Goal: Transaction & Acquisition: Purchase product/service

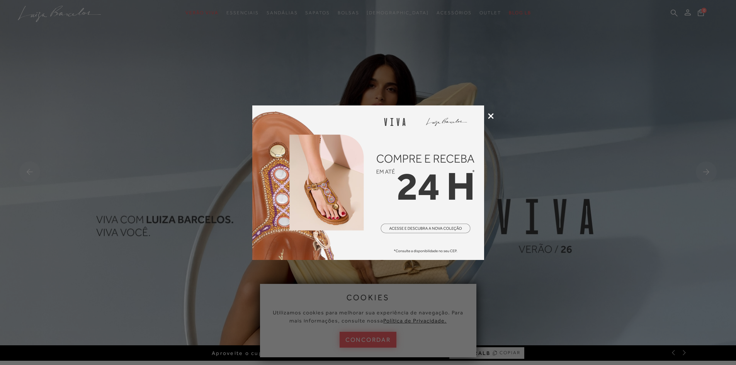
click at [490, 114] on icon at bounding box center [491, 116] width 6 height 6
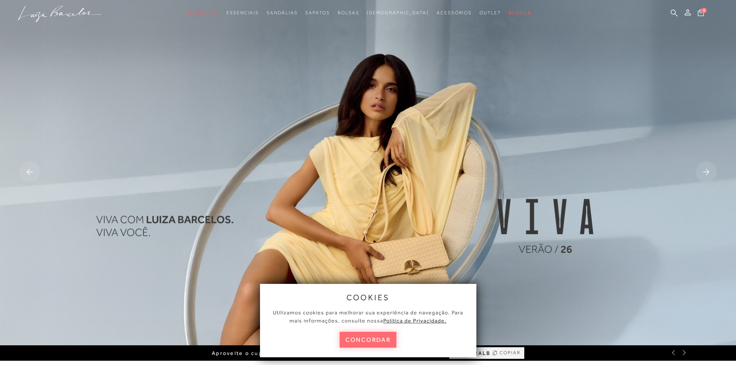
click at [362, 339] on button "concordar" at bounding box center [367, 340] width 57 height 16
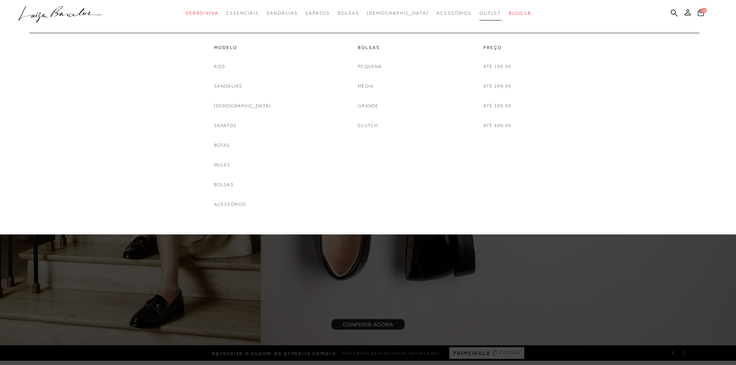
click at [479, 12] on span "Outlet" at bounding box center [490, 12] width 22 height 5
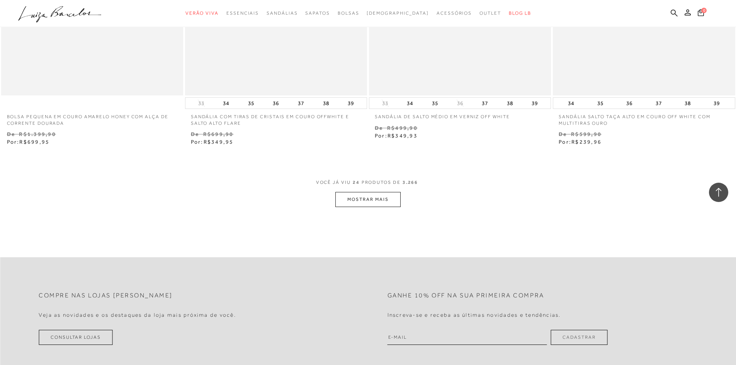
scroll to position [1918, 0]
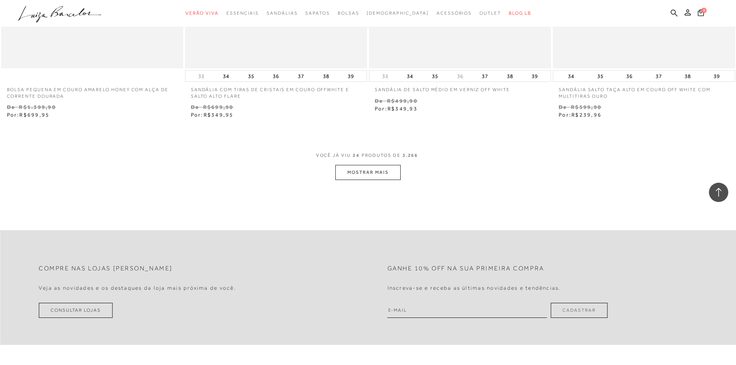
click at [368, 171] on button "MOSTRAR MAIS" at bounding box center [367, 172] width 65 height 15
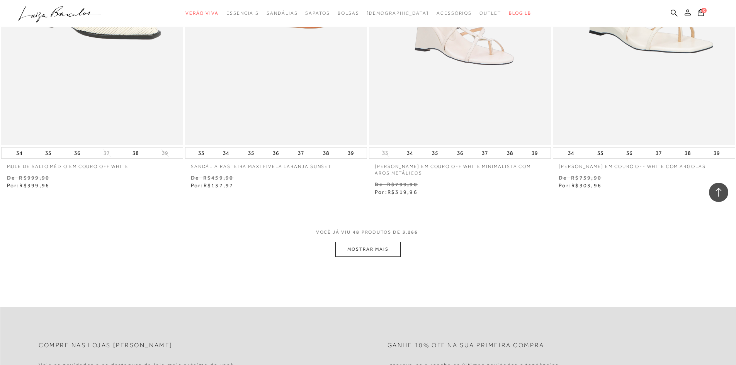
scroll to position [3828, 0]
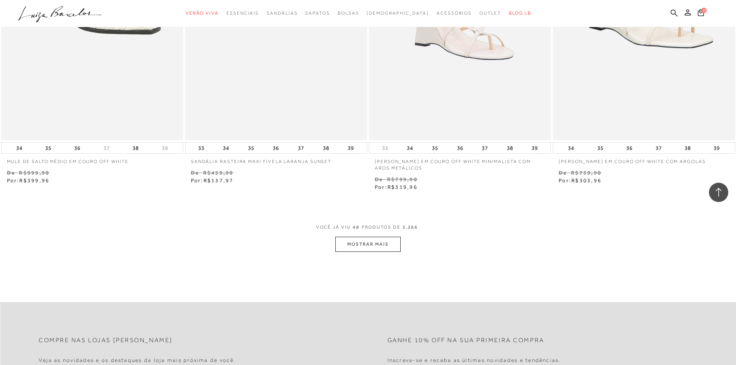
click at [365, 239] on button "MOSTRAR MAIS" at bounding box center [367, 244] width 65 height 15
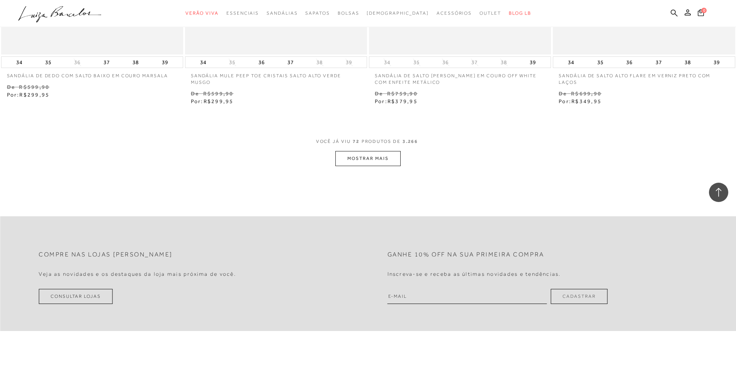
scroll to position [5903, 0]
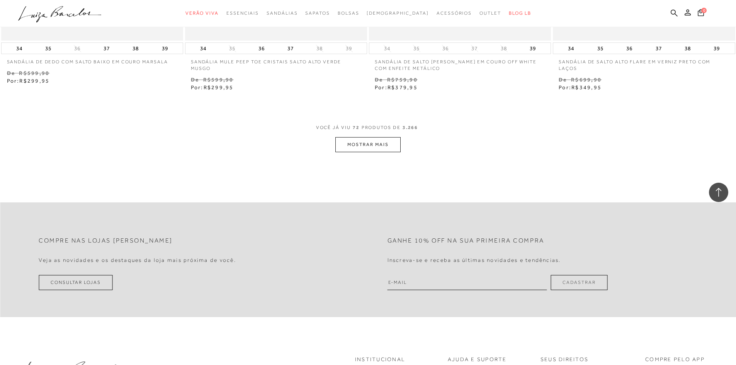
click at [371, 146] on button "MOSTRAR MAIS" at bounding box center [367, 144] width 65 height 15
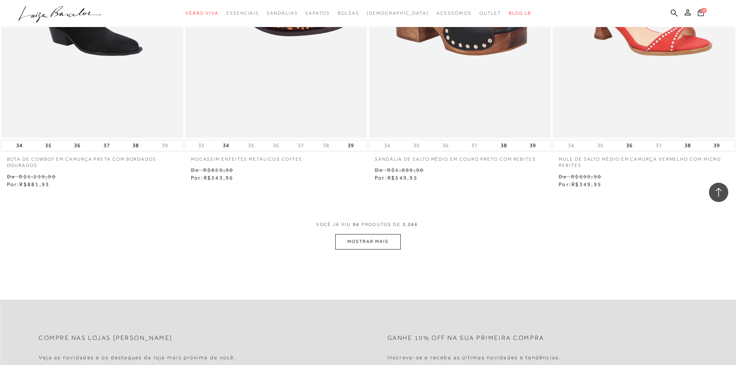
scroll to position [7840, 0]
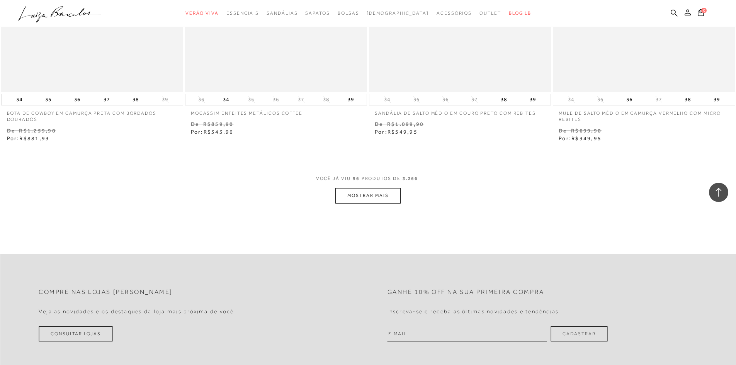
click at [351, 195] on button "MOSTRAR MAIS" at bounding box center [367, 195] width 65 height 15
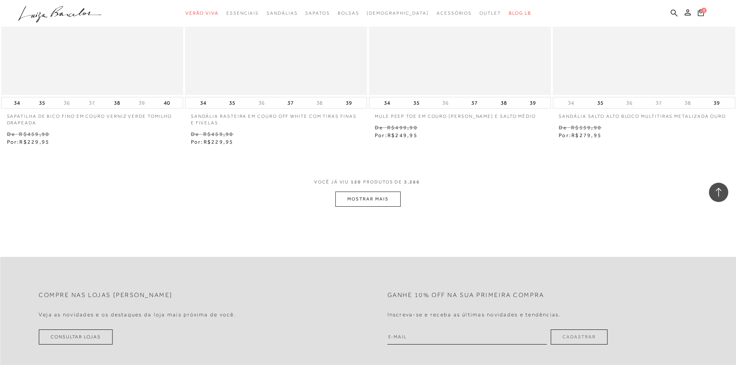
scroll to position [9836, 0]
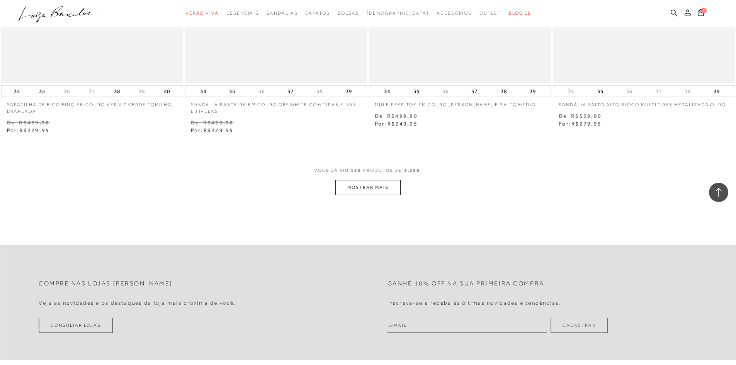
click at [373, 188] on button "MOSTRAR MAIS" at bounding box center [367, 187] width 65 height 15
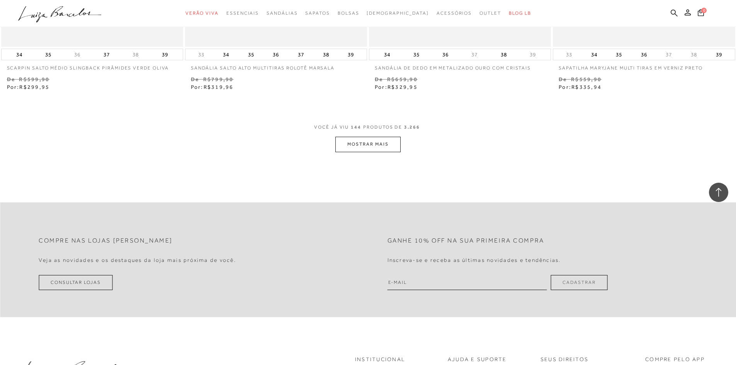
scroll to position [11874, 0]
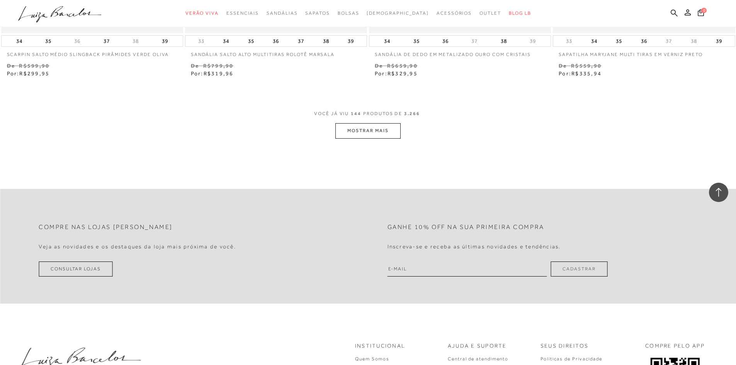
click at [369, 125] on button "MOSTRAR MAIS" at bounding box center [367, 130] width 65 height 15
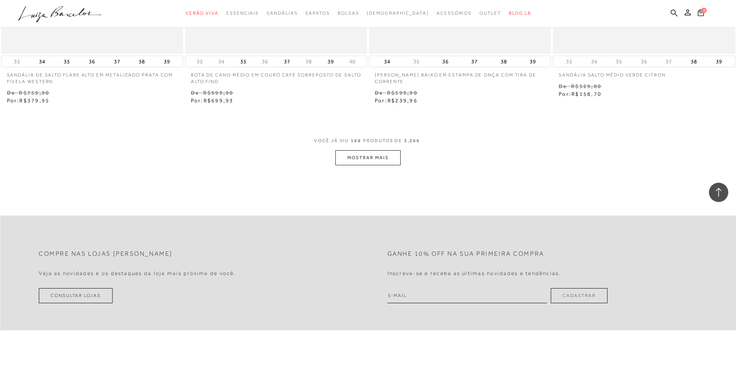
scroll to position [13876, 0]
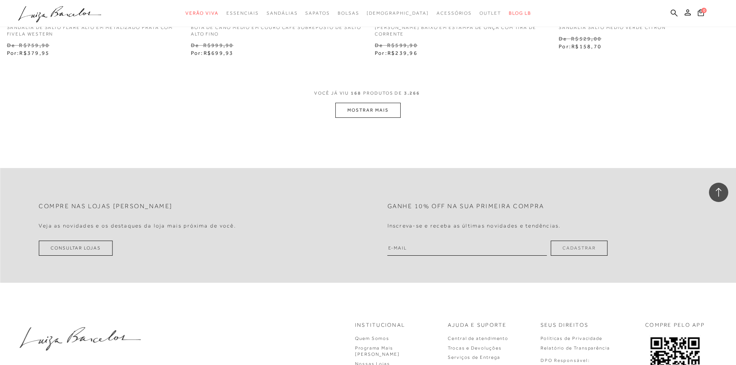
click at [365, 113] on button "MOSTRAR MAIS" at bounding box center [367, 110] width 65 height 15
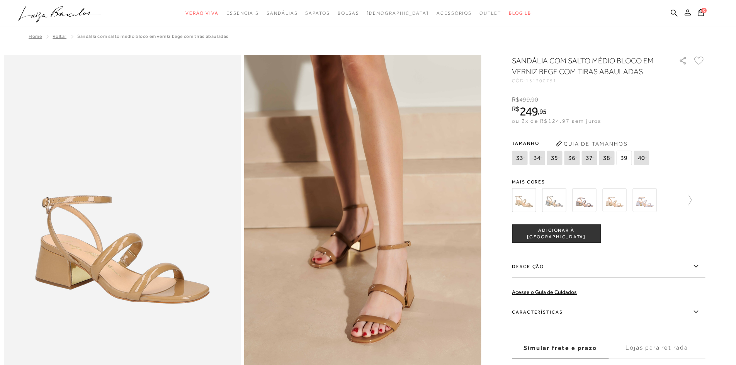
click at [563, 205] on img at bounding box center [554, 200] width 24 height 24
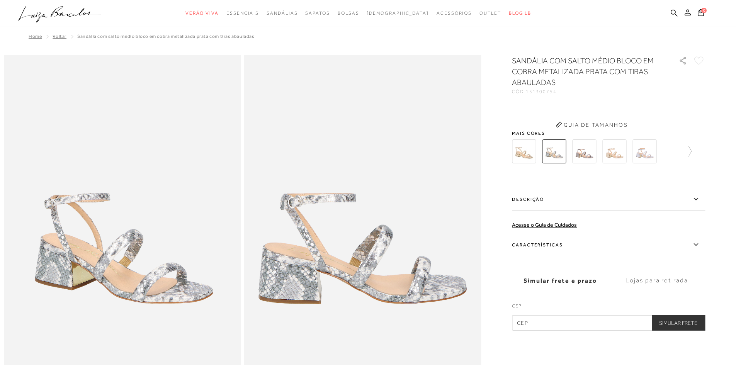
click at [558, 232] on div "SANDÁLIA COM SALTO MÉDIO BLOCO EM COBRA METALIZADA PRATA COM TIRAS ABAULADAS CÓ…" at bounding box center [608, 192] width 193 height 275
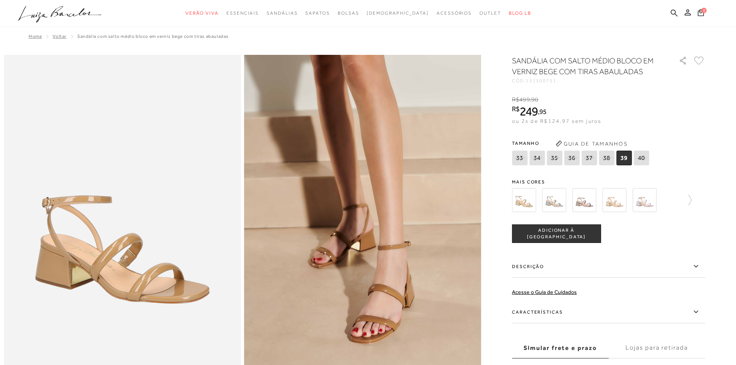
click at [626, 158] on span "39" at bounding box center [623, 158] width 15 height 15
click at [568, 232] on span "ADICIONAR À [GEOGRAPHIC_DATA]" at bounding box center [556, 234] width 88 height 14
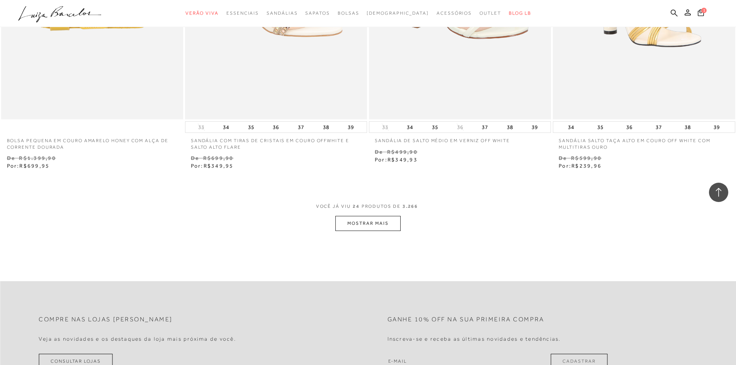
scroll to position [1886, 0]
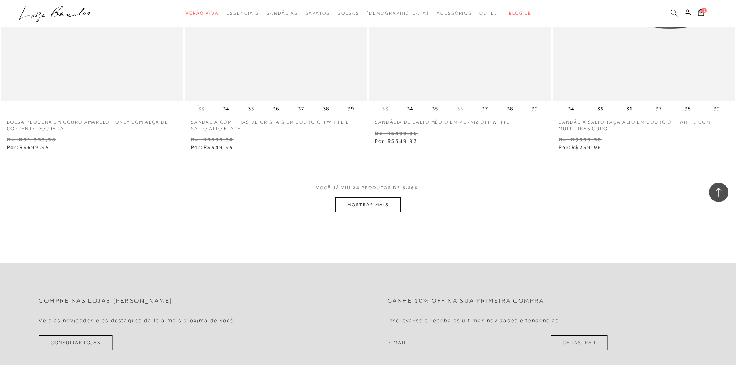
click at [375, 204] on button "MOSTRAR MAIS" at bounding box center [367, 204] width 65 height 15
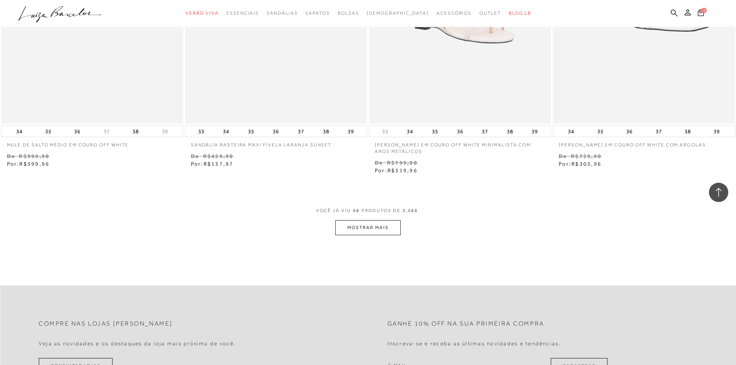
scroll to position [3873, 0]
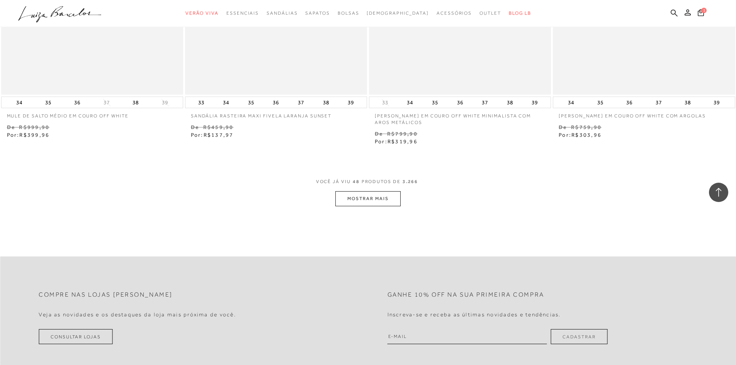
click at [390, 204] on button "MOSTRAR MAIS" at bounding box center [367, 198] width 65 height 15
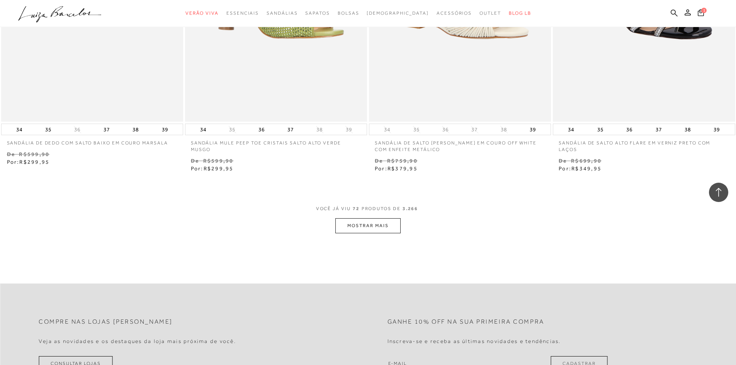
scroll to position [5836, 0]
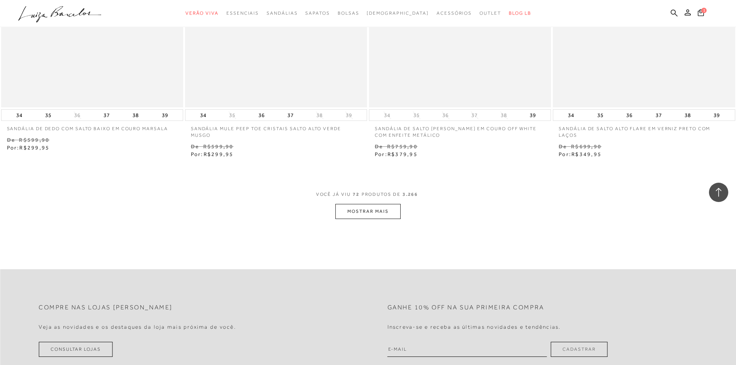
click at [363, 211] on button "MOSTRAR MAIS" at bounding box center [367, 211] width 65 height 15
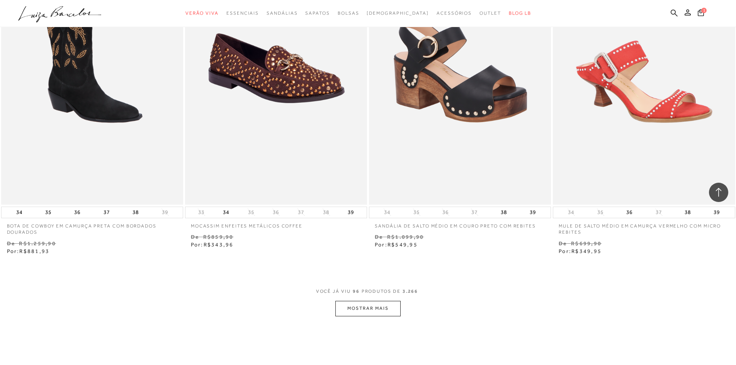
scroll to position [7791, 0]
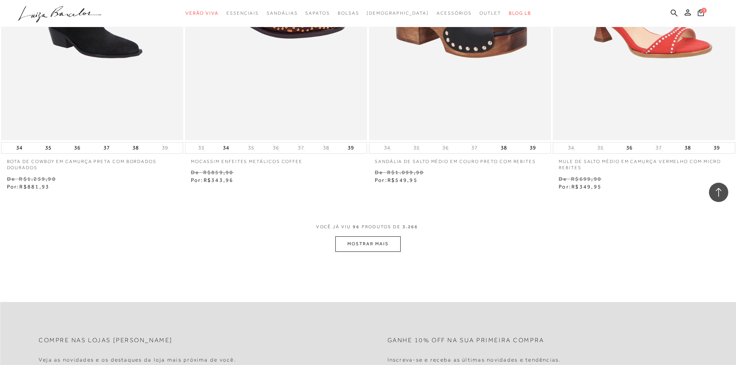
click at [371, 242] on button "MOSTRAR MAIS" at bounding box center [367, 243] width 65 height 15
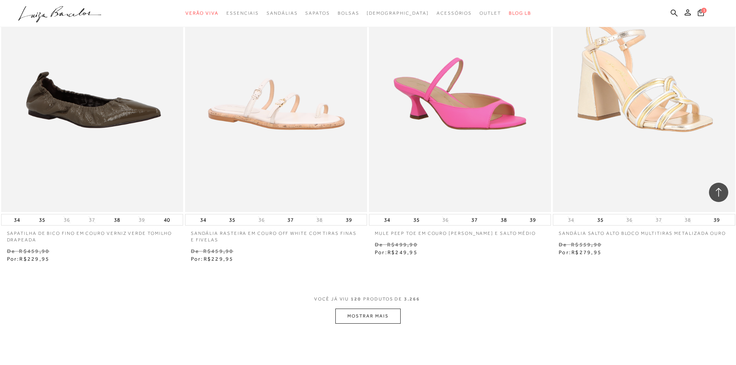
scroll to position [9719, 0]
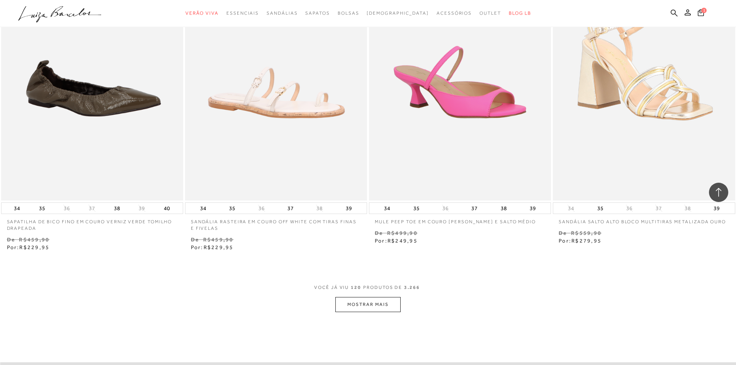
click at [371, 302] on button "MOSTRAR MAIS" at bounding box center [367, 304] width 65 height 15
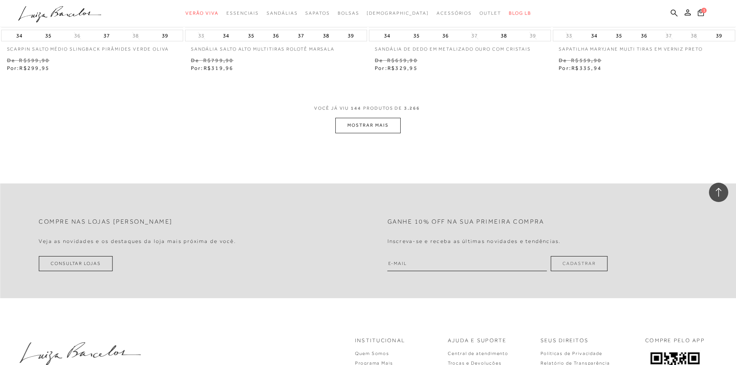
scroll to position [11866, 0]
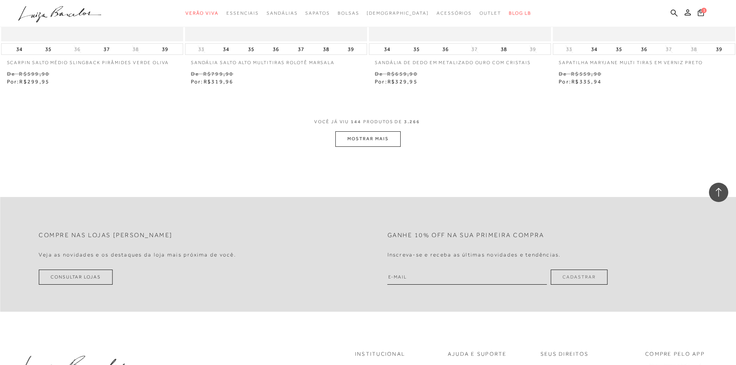
drag, startPoint x: 376, startPoint y: 140, endPoint x: 161, endPoint y: 14, distance: 249.6
click at [369, 136] on button "MOSTRAR MAIS" at bounding box center [367, 138] width 65 height 15
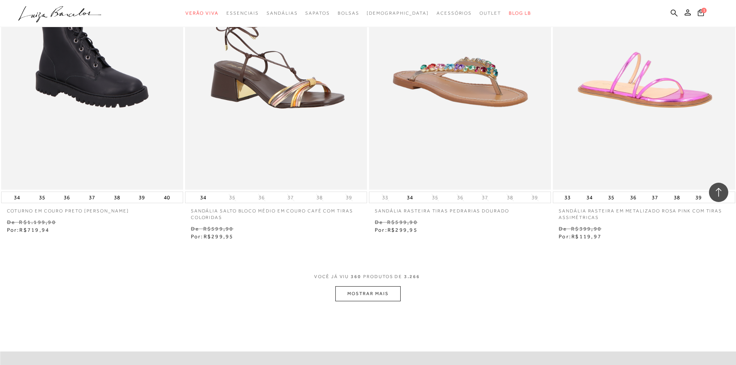
scroll to position [29659, 0]
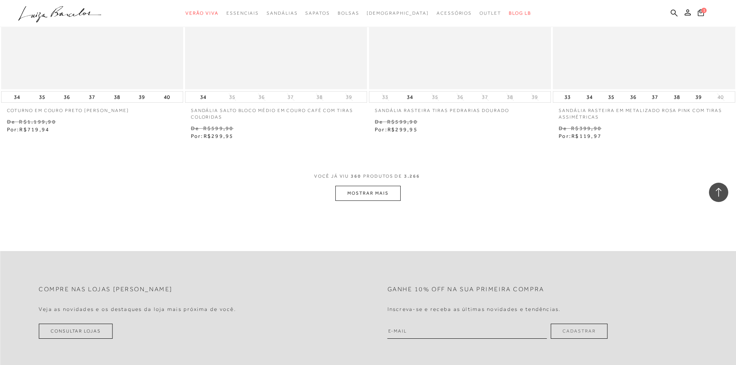
click at [368, 186] on button "MOSTRAR MAIS" at bounding box center [367, 193] width 65 height 15
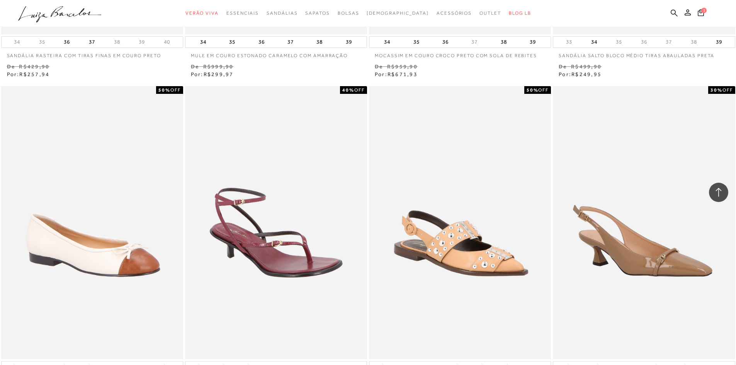
scroll to position [31442, 0]
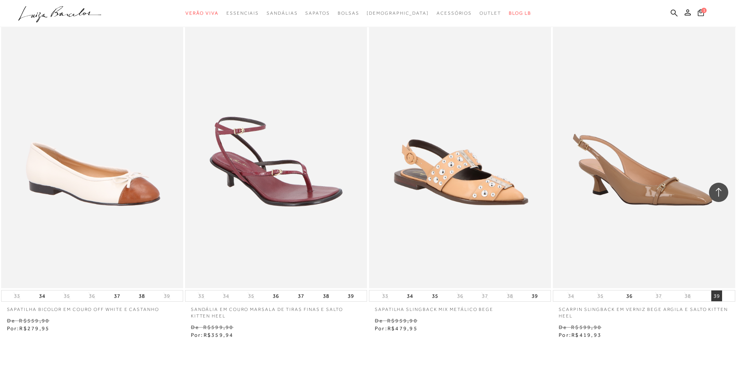
click at [717, 291] on button "39" at bounding box center [716, 295] width 11 height 11
